Goal: Transaction & Acquisition: Download file/media

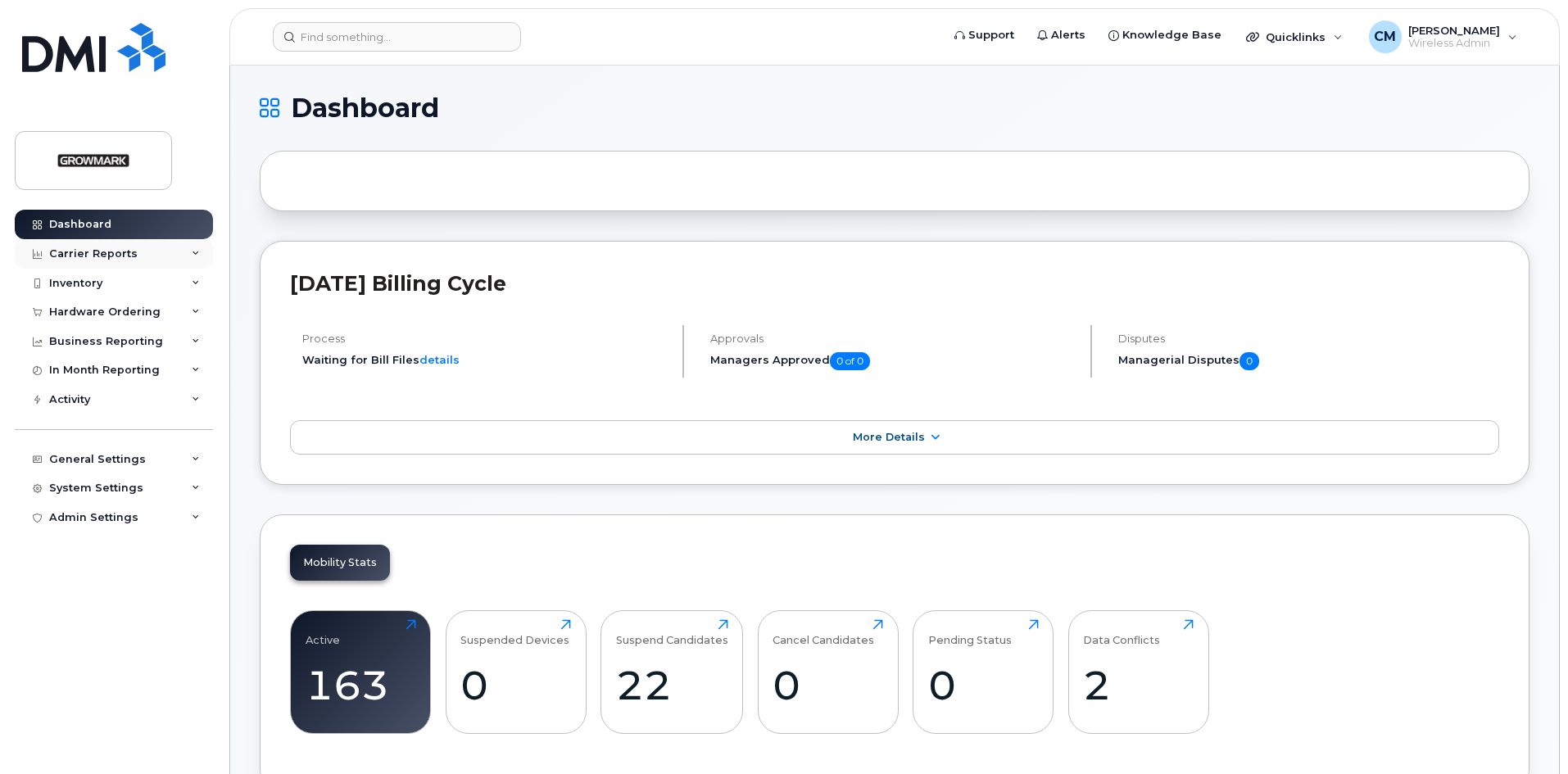
click at [106, 247] on div "Carrier Reports" at bounding box center [93, 253] width 88 height 13
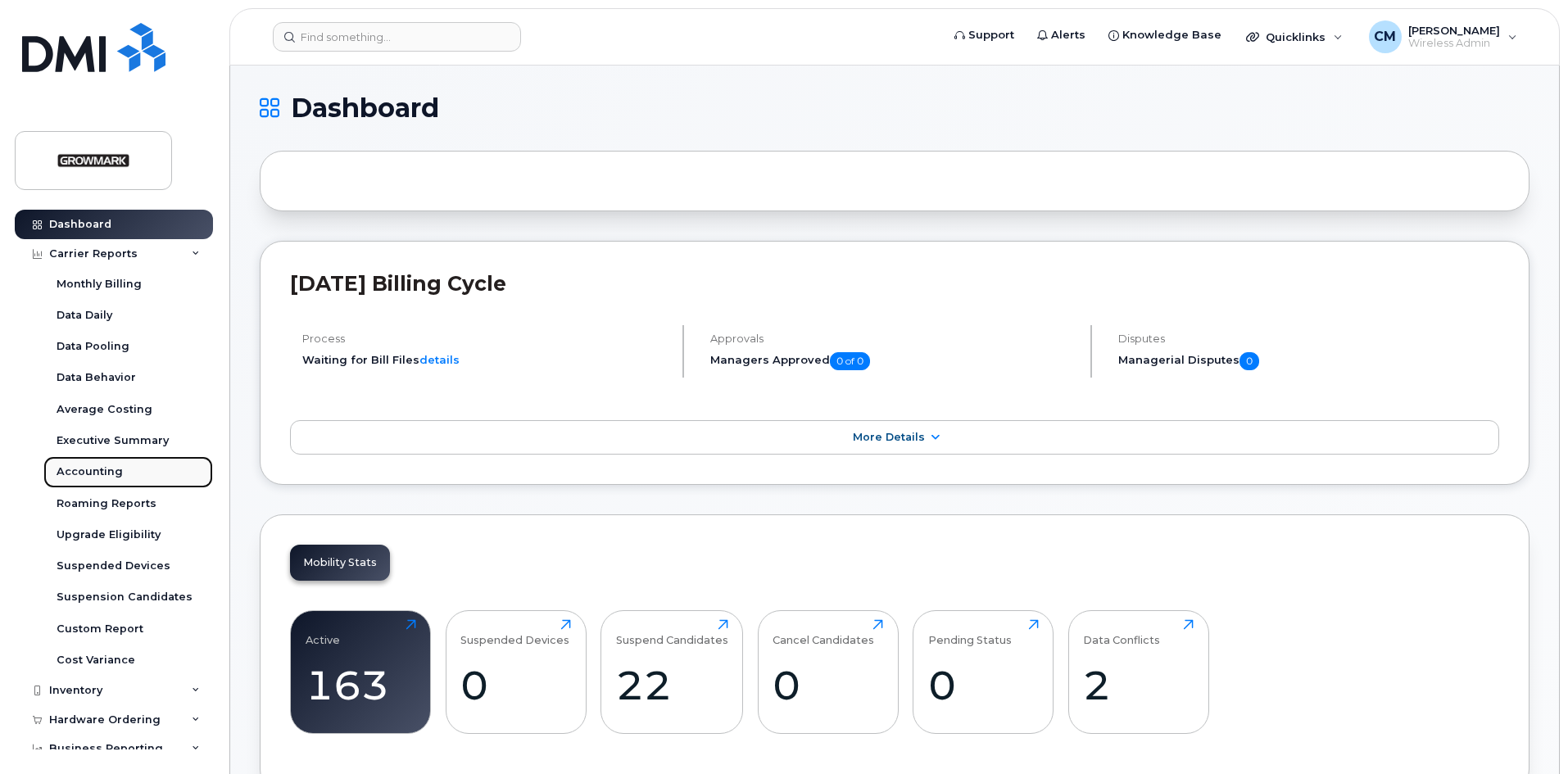
click at [94, 466] on div "Accounting" at bounding box center [90, 472] width 66 height 15
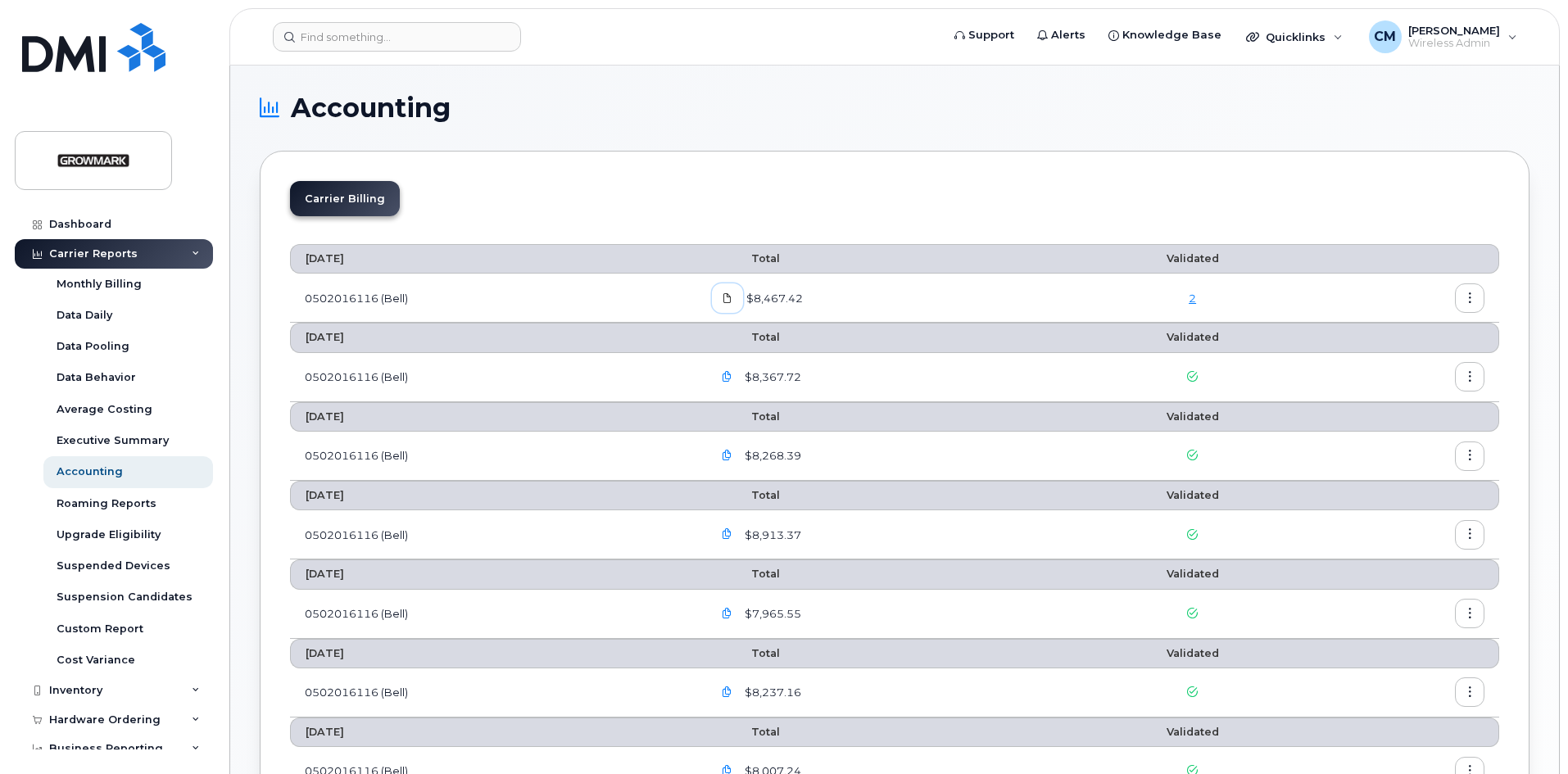
click at [726, 294] on span at bounding box center [727, 298] width 15 height 15
click at [1476, 289] on button "button" at bounding box center [1470, 298] width 30 height 30
click at [1412, 361] on span "Download" at bounding box center [1395, 364] width 64 height 15
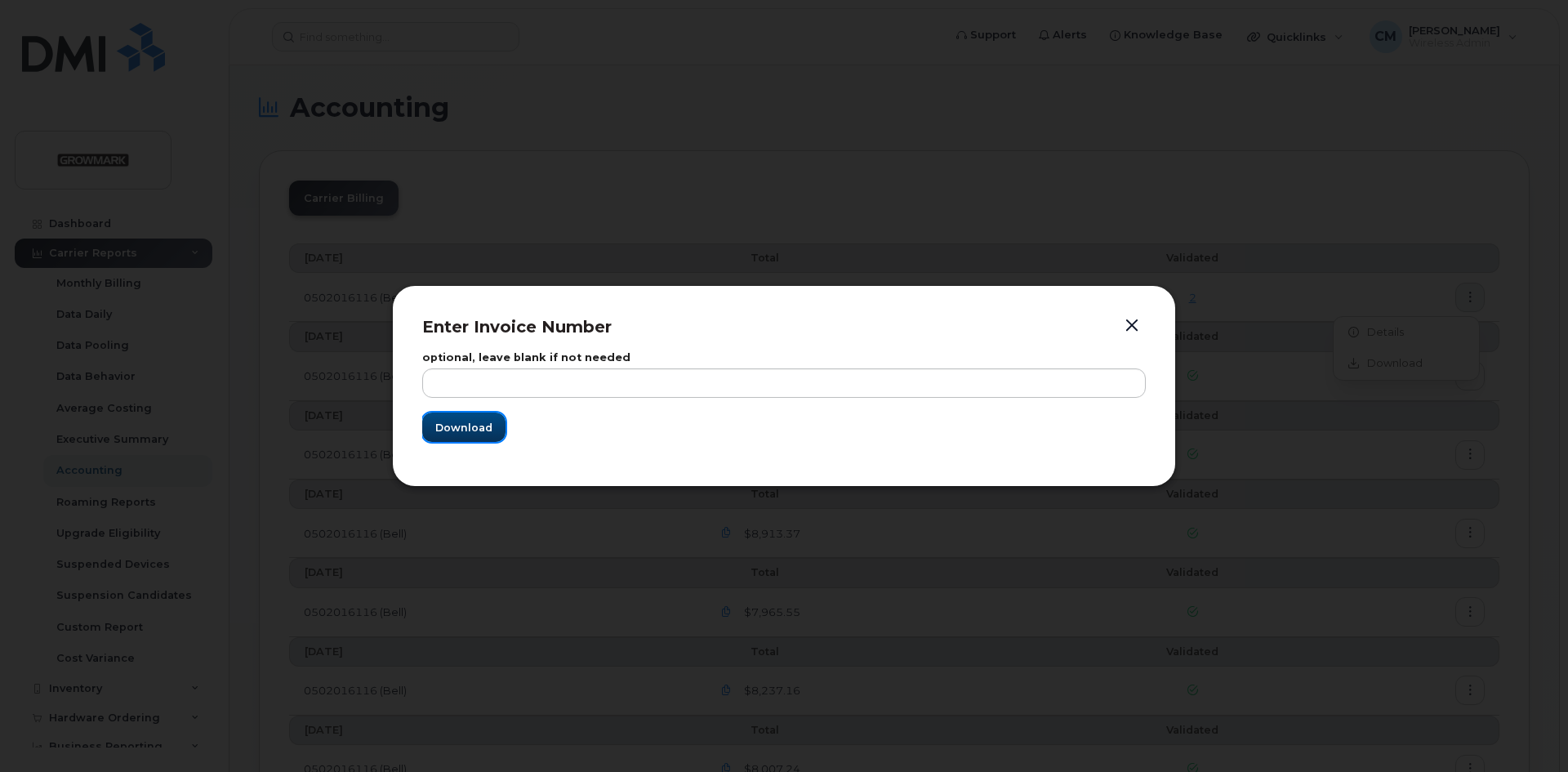
click at [464, 424] on span "Download" at bounding box center [464, 428] width 57 height 16
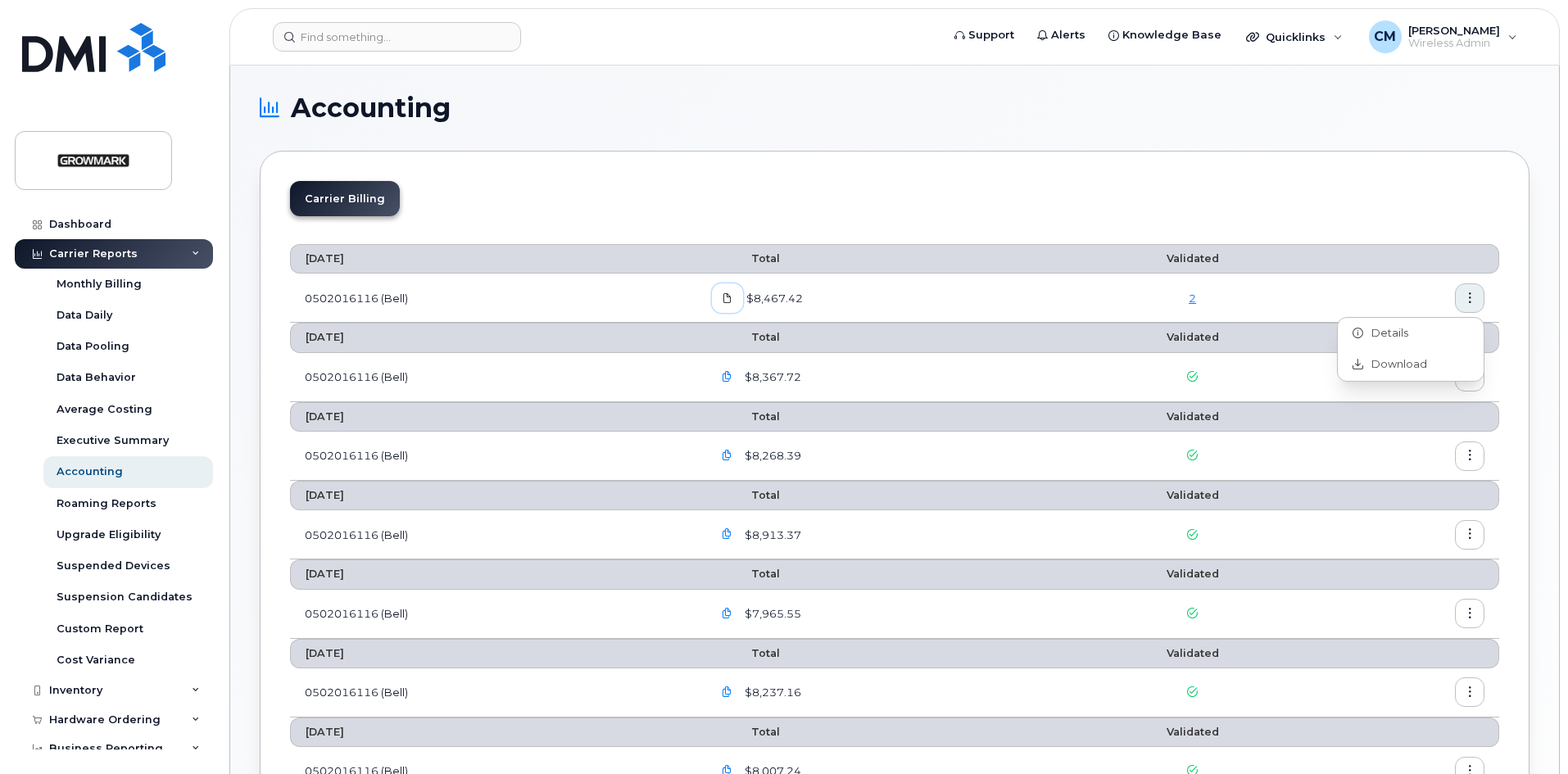
click at [732, 289] on link at bounding box center [728, 297] width 31 height 29
